Goal: Task Accomplishment & Management: Use online tool/utility

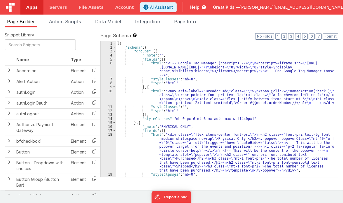
click at [35, 6] on span "Apps" at bounding box center [31, 7] width 11 height 6
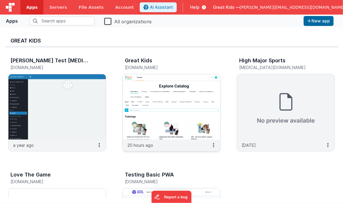
click at [153, 95] on img at bounding box center [171, 106] width 97 height 65
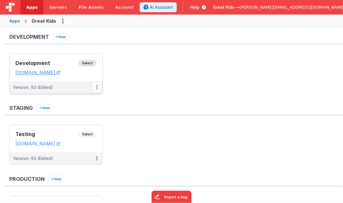
click at [96, 86] on button at bounding box center [96, 87] width 11 height 12
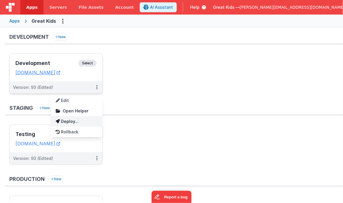
click at [77, 120] on link "Deploy..." at bounding box center [76, 121] width 51 height 10
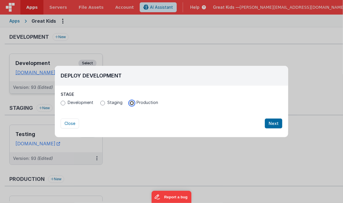
click at [130, 103] on input "Production" at bounding box center [131, 103] width 5 height 5
radio input "true"
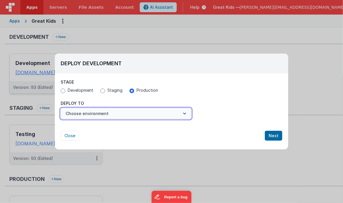
click at [170, 116] on button "Choose environment" at bounding box center [126, 113] width 131 height 11
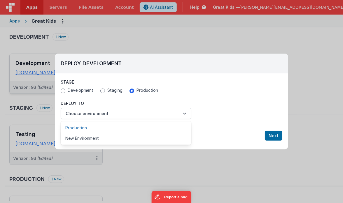
click at [161, 126] on link "Production" at bounding box center [126, 128] width 131 height 10
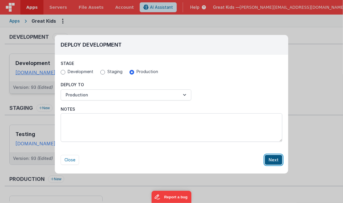
click at [270, 160] on button "Next" at bounding box center [273, 160] width 17 height 10
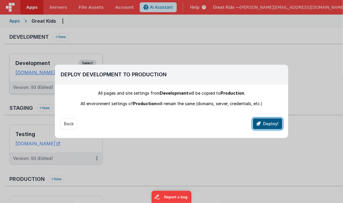
click at [265, 126] on button "Deploy!" at bounding box center [267, 123] width 29 height 11
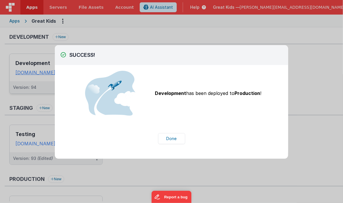
click at [75, 109] on div "Development has been deployed to Production !" at bounding box center [172, 93] width 222 height 45
click at [169, 140] on button "Done" at bounding box center [171, 138] width 27 height 11
